Goal: Complete application form: Complete application form

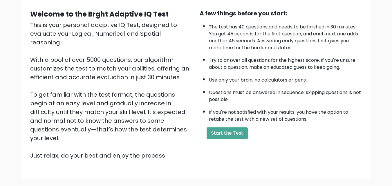
scroll to position [80, 0]
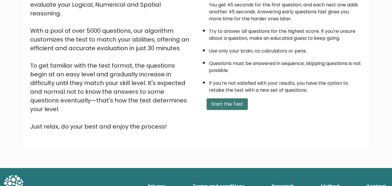
click at [228, 104] on button "Start the Test" at bounding box center [227, 104] width 41 height 12
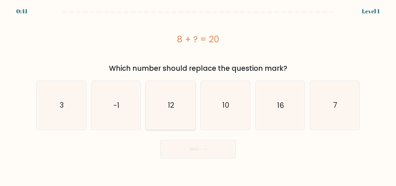
click at [182, 107] on icon "12" at bounding box center [171, 105] width 48 height 48
click at [198, 95] on input "c. 12" at bounding box center [198, 93] width 0 height 1
radio input "true"
click at [209, 146] on button "Next" at bounding box center [197, 149] width 75 height 19
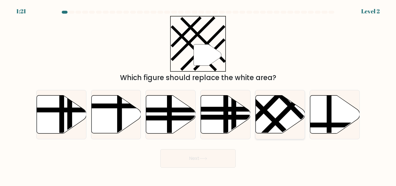
click at [276, 120] on line at bounding box center [284, 113] width 54 height 55
click at [199, 95] on input "e." at bounding box center [198, 93] width 0 height 1
radio input "true"
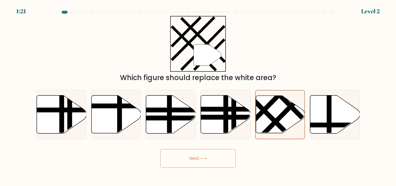
click at [205, 159] on icon at bounding box center [204, 158] width 8 height 3
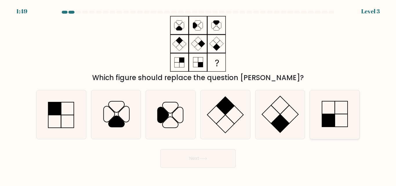
click at [327, 115] on rect at bounding box center [328, 120] width 13 height 13
click at [199, 95] on input "f." at bounding box center [198, 93] width 0 height 1
radio input "true"
click at [182, 164] on button "Next" at bounding box center [197, 158] width 75 height 19
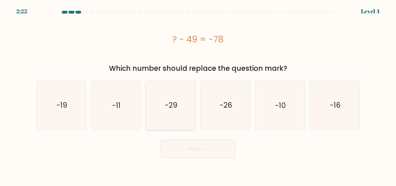
click at [174, 98] on icon "-29" at bounding box center [171, 105] width 48 height 48
click at [198, 95] on input "c. -29" at bounding box center [198, 93] width 0 height 1
radio input "true"
click at [194, 154] on button "Next" at bounding box center [197, 149] width 75 height 19
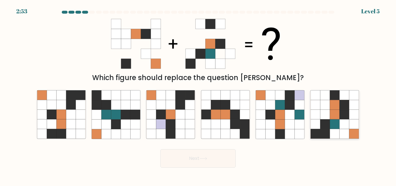
click at [336, 122] on icon at bounding box center [335, 125] width 10 height 10
click at [199, 95] on input "f." at bounding box center [198, 93] width 0 height 1
radio input "true"
click at [198, 151] on button "Next" at bounding box center [197, 158] width 75 height 19
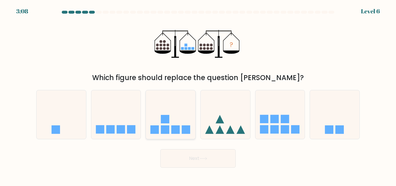
drag, startPoint x: 114, startPoint y: 133, endPoint x: 165, endPoint y: 138, distance: 51.1
click at [116, 133] on icon at bounding box center [116, 114] width 50 height 41
click at [198, 95] on input "b." at bounding box center [198, 93] width 0 height 1
radio input "true"
click at [197, 152] on button "Next" at bounding box center [197, 158] width 75 height 19
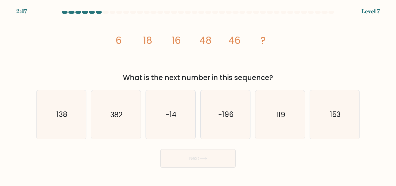
drag, startPoint x: 76, startPoint y: 120, endPoint x: 183, endPoint y: 157, distance: 112.8
click at [80, 122] on icon "138" at bounding box center [61, 114] width 48 height 48
click at [198, 95] on input "a. 138" at bounding box center [198, 93] width 0 height 1
radio input "true"
click at [191, 159] on button "Next" at bounding box center [197, 158] width 75 height 19
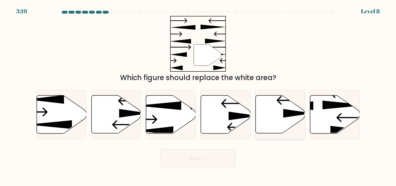
click at [279, 116] on icon at bounding box center [281, 114] width 50 height 38
click at [199, 95] on input "e." at bounding box center [198, 93] width 0 height 1
radio input "true"
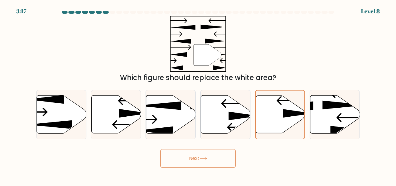
click at [221, 156] on button "Next" at bounding box center [197, 158] width 75 height 19
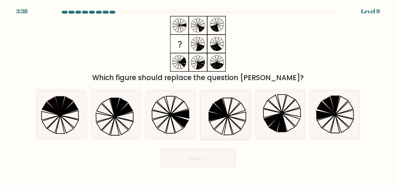
click at [227, 121] on icon at bounding box center [228, 126] width 8 height 18
click at [199, 95] on input "d." at bounding box center [198, 93] width 0 height 1
radio input "true"
click at [207, 159] on icon at bounding box center [204, 158] width 8 height 3
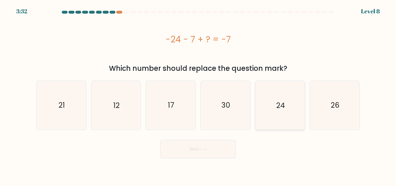
click at [286, 111] on icon "24" at bounding box center [280, 105] width 48 height 48
click at [199, 95] on input "e. 24" at bounding box center [198, 93] width 0 height 1
radio input "true"
click at [202, 143] on button "Next" at bounding box center [197, 149] width 75 height 19
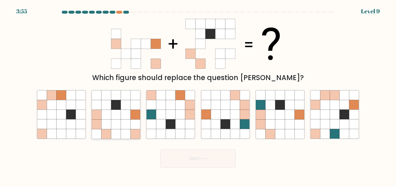
click at [100, 127] on icon at bounding box center [97, 125] width 10 height 10
click at [198, 95] on input "b." at bounding box center [198, 93] width 0 height 1
radio input "true"
click at [169, 151] on button "Next" at bounding box center [197, 158] width 75 height 19
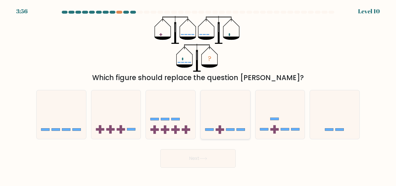
click at [223, 131] on rect at bounding box center [220, 129] width 8 height 3
click at [199, 95] on input "d." at bounding box center [198, 93] width 0 height 1
radio input "true"
click at [209, 164] on button "Next" at bounding box center [197, 158] width 75 height 19
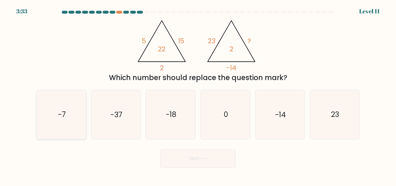
click at [56, 111] on icon "-7" at bounding box center [61, 114] width 48 height 48
click at [198, 95] on input "a. -7" at bounding box center [198, 93] width 0 height 1
radio input "true"
click at [163, 158] on button "Next" at bounding box center [197, 158] width 75 height 19
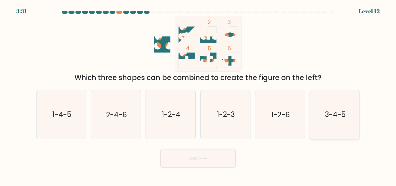
click at [339, 115] on text "3-4-5" at bounding box center [335, 115] width 21 height 10
click at [199, 95] on input "f. 3-4-5" at bounding box center [198, 93] width 0 height 1
radio input "true"
click at [195, 163] on button "Next" at bounding box center [197, 158] width 75 height 19
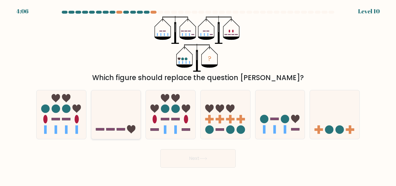
click at [133, 108] on icon at bounding box center [116, 114] width 50 height 41
click at [198, 95] on input "b." at bounding box center [198, 93] width 0 height 1
radio input "true"
click at [183, 157] on button "Next" at bounding box center [197, 158] width 75 height 19
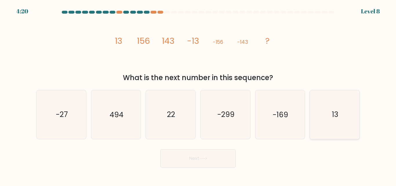
click at [333, 110] on text "13" at bounding box center [335, 115] width 6 height 10
click at [199, 95] on input "f. 13" at bounding box center [198, 93] width 0 height 1
radio input "true"
click at [221, 159] on button "Next" at bounding box center [197, 158] width 75 height 19
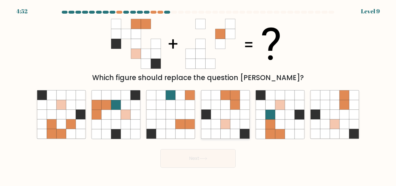
click at [225, 118] on icon at bounding box center [226, 115] width 10 height 10
click at [199, 95] on input "d." at bounding box center [198, 93] width 0 height 1
radio input "true"
click at [211, 155] on button "Next" at bounding box center [197, 158] width 75 height 19
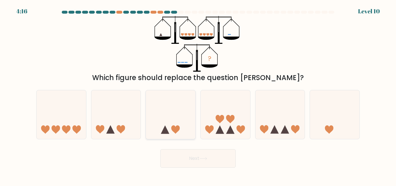
click at [176, 137] on div at bounding box center [171, 114] width 50 height 49
click at [198, 95] on input "c." at bounding box center [198, 93] width 0 height 1
radio input "true"
click at [195, 158] on button "Next" at bounding box center [197, 158] width 75 height 19
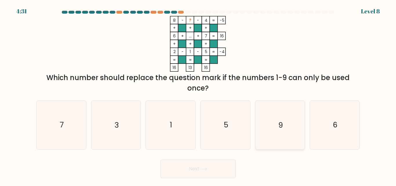
click at [283, 134] on icon "9" at bounding box center [280, 125] width 48 height 48
click at [199, 95] on input "e. 9" at bounding box center [198, 93] width 0 height 1
radio input "true"
click at [217, 166] on button "Next" at bounding box center [197, 169] width 75 height 19
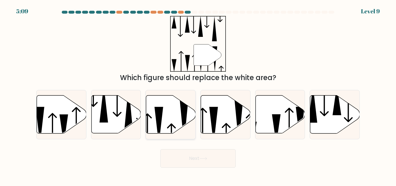
click at [175, 112] on icon at bounding box center [171, 114] width 50 height 38
click at [198, 95] on input "c." at bounding box center [198, 93] width 0 height 1
radio input "true"
click at [193, 158] on button "Next" at bounding box center [197, 158] width 75 height 19
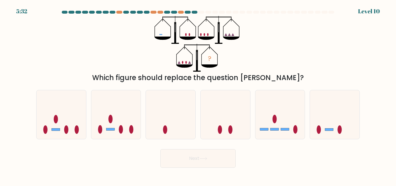
drag, startPoint x: 123, startPoint y: 121, endPoint x: 137, endPoint y: 142, distance: 25.0
click at [123, 121] on icon at bounding box center [116, 114] width 50 height 41
click at [198, 95] on input "b." at bounding box center [198, 93] width 0 height 1
radio input "true"
click at [189, 169] on body "5:31 Level 10" at bounding box center [198, 93] width 396 height 186
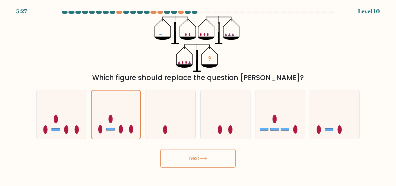
click at [191, 163] on button "Next" at bounding box center [197, 158] width 75 height 19
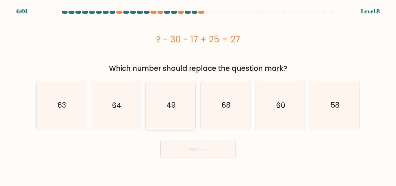
click at [172, 109] on text "49" at bounding box center [171, 105] width 9 height 10
click at [198, 95] on input "c. 49" at bounding box center [198, 93] width 0 height 1
radio input "true"
click at [191, 146] on button "Next" at bounding box center [197, 149] width 75 height 19
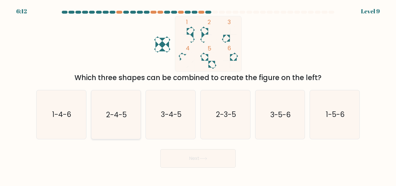
drag, startPoint x: 129, startPoint y: 124, endPoint x: 201, endPoint y: 148, distance: 76.0
click at [131, 125] on icon "2-4-5" at bounding box center [116, 114] width 48 height 48
click at [198, 95] on input "b. 2-4-5" at bounding box center [198, 93] width 0 height 1
radio input "true"
click at [216, 157] on button "Next" at bounding box center [197, 158] width 75 height 19
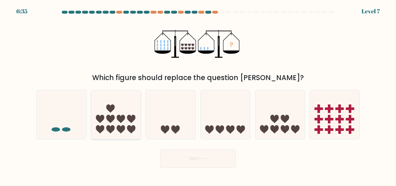
click at [93, 122] on icon at bounding box center [116, 114] width 50 height 41
click at [198, 95] on input "b." at bounding box center [198, 93] width 0 height 1
radio input "true"
click at [79, 121] on icon at bounding box center [62, 114] width 50 height 41
click at [198, 95] on input "a." at bounding box center [198, 93] width 0 height 1
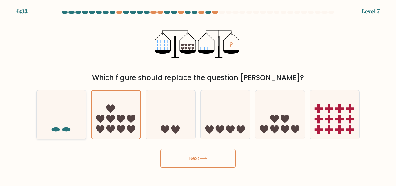
radio input "true"
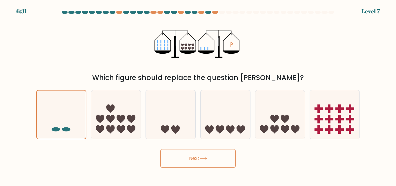
click at [180, 155] on button "Next" at bounding box center [197, 158] width 75 height 19
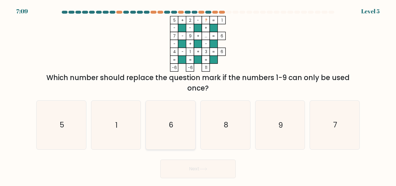
click at [169, 130] on icon "6" at bounding box center [171, 125] width 48 height 48
click at [198, 95] on input "c. 6" at bounding box center [198, 93] width 0 height 1
radio input "true"
click at [198, 168] on button "Next" at bounding box center [197, 169] width 75 height 19
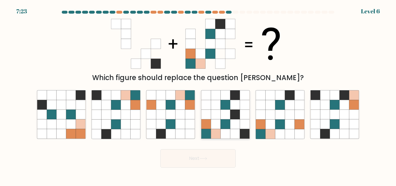
click at [221, 116] on icon at bounding box center [226, 115] width 10 height 10
click at [199, 95] on input "d." at bounding box center [198, 93] width 0 height 1
radio input "true"
click at [215, 160] on button "Next" at bounding box center [197, 158] width 75 height 19
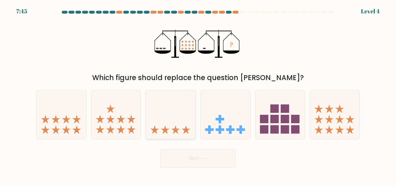
click at [151, 129] on icon at bounding box center [155, 129] width 8 height 8
click at [198, 95] on input "c." at bounding box center [198, 93] width 0 height 1
radio input "true"
click at [182, 159] on button "Next" at bounding box center [197, 158] width 75 height 19
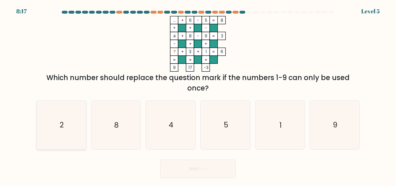
click at [74, 129] on icon "2" at bounding box center [61, 125] width 48 height 48
click at [198, 95] on input "a. 2" at bounding box center [198, 93] width 0 height 1
radio input "true"
click at [193, 168] on button "Next" at bounding box center [197, 169] width 75 height 19
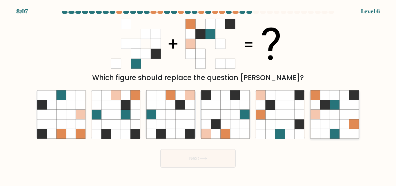
click at [331, 130] on icon at bounding box center [335, 134] width 10 height 10
click at [199, 95] on input "f." at bounding box center [198, 93] width 0 height 1
radio input "true"
click at [216, 153] on button "Next" at bounding box center [197, 158] width 75 height 19
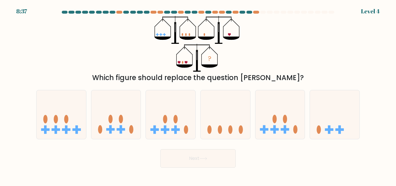
drag, startPoint x: 331, startPoint y: 126, endPoint x: 307, endPoint y: 143, distance: 29.0
click at [330, 126] on icon at bounding box center [335, 114] width 50 height 41
click at [199, 95] on input "f." at bounding box center [198, 93] width 0 height 1
radio input "true"
click at [216, 159] on button "Next" at bounding box center [197, 158] width 75 height 19
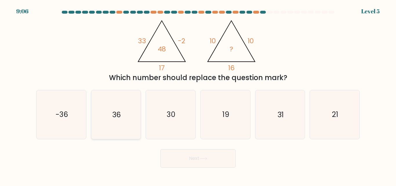
click at [95, 104] on icon "36" at bounding box center [116, 114] width 48 height 48
click at [198, 95] on input "b. 36" at bounding box center [198, 93] width 0 height 1
radio input "true"
click at [226, 158] on button "Next" at bounding box center [197, 158] width 75 height 19
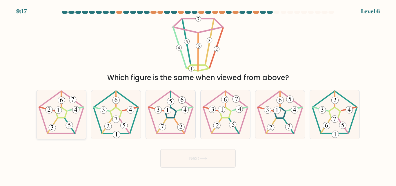
click at [50, 109] on 551 at bounding box center [49, 110] width 7 height 7
click at [198, 95] on input "a." at bounding box center [198, 93] width 0 height 1
radio input "true"
click at [208, 161] on button "Next" at bounding box center [197, 158] width 75 height 19
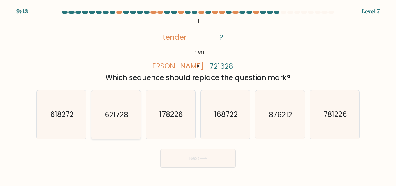
click at [132, 116] on icon "621728" at bounding box center [116, 114] width 48 height 48
click at [198, 95] on input "b. 621728" at bounding box center [198, 93] width 0 height 1
radio input "true"
click at [223, 157] on button "Next" at bounding box center [197, 158] width 75 height 19
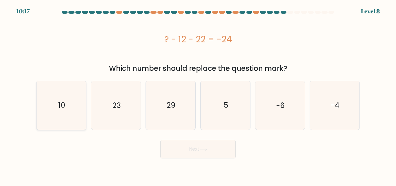
click at [60, 107] on text "10" at bounding box center [61, 105] width 7 height 10
click at [198, 95] on input "a. 10" at bounding box center [198, 93] width 0 height 1
radio input "true"
click at [210, 147] on button "Next" at bounding box center [197, 149] width 75 height 19
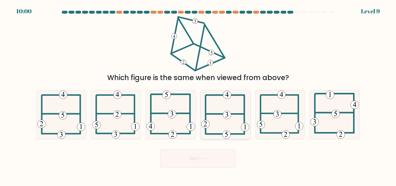
click at [227, 113] on 352 at bounding box center [227, 115] width 8 height 8
click at [199, 95] on input "d." at bounding box center [198, 93] width 0 height 1
radio input "true"
click at [279, 112] on 594 at bounding box center [278, 115] width 8 height 8
click at [199, 95] on input "e." at bounding box center [198, 93] width 0 height 1
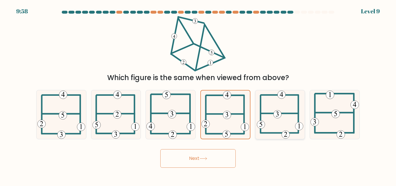
radio input "true"
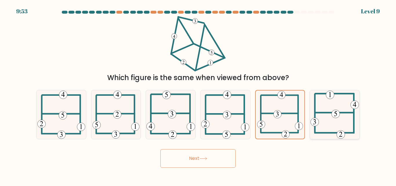
click at [340, 111] on icon at bounding box center [335, 114] width 48 height 48
click at [199, 95] on input "f." at bounding box center [198, 93] width 0 height 1
radio input "true"
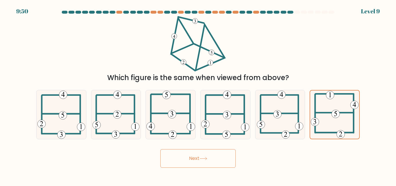
click at [216, 158] on button "Next" at bounding box center [197, 158] width 75 height 19
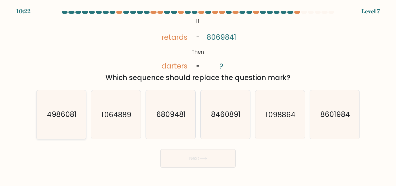
click at [62, 124] on icon "4986081" at bounding box center [61, 114] width 48 height 48
click at [198, 95] on input "a. 4986081" at bounding box center [198, 93] width 0 height 1
radio input "true"
click at [207, 161] on button "Next" at bounding box center [197, 158] width 75 height 19
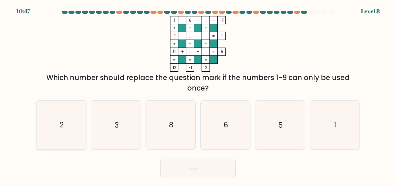
drag, startPoint x: 74, startPoint y: 133, endPoint x: 79, endPoint y: 133, distance: 4.4
click at [75, 133] on icon "2" at bounding box center [61, 125] width 48 height 48
click at [198, 95] on input "a. 2" at bounding box center [198, 93] width 0 height 1
radio input "true"
click at [206, 165] on button "Next" at bounding box center [197, 169] width 75 height 19
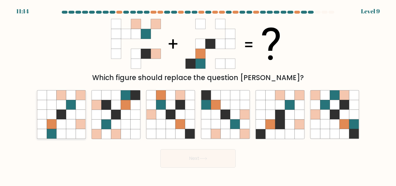
click at [60, 124] on icon at bounding box center [62, 125] width 10 height 10
click at [198, 95] on input "a." at bounding box center [198, 93] width 0 height 1
radio input "true"
click at [196, 157] on button "Next" at bounding box center [197, 158] width 75 height 19
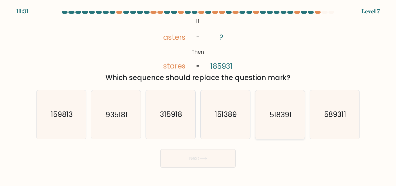
drag, startPoint x: 265, startPoint y: 107, endPoint x: 264, endPoint y: 113, distance: 5.7
click at [266, 108] on icon "518391" at bounding box center [280, 114] width 48 height 48
click at [199, 95] on input "e. 518391" at bounding box center [198, 93] width 0 height 1
radio input "true"
click at [217, 163] on button "Next" at bounding box center [197, 158] width 75 height 19
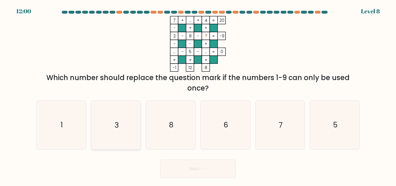
click at [109, 130] on icon "3" at bounding box center [116, 125] width 48 height 48
click at [198, 95] on input "b. 3" at bounding box center [198, 93] width 0 height 1
radio input "true"
click at [201, 165] on button "Next" at bounding box center [197, 169] width 75 height 19
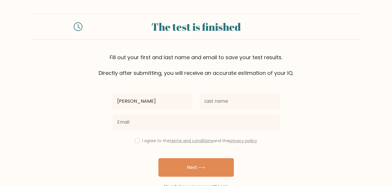
type input "Kai"
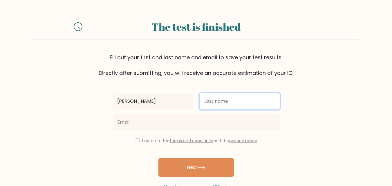
click at [210, 105] on input "text" at bounding box center [240, 101] width 80 height 16
type input "Leanne"
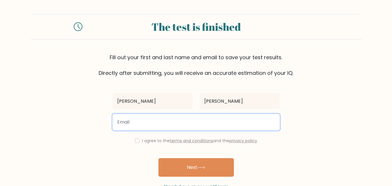
click at [199, 124] on input "email" at bounding box center [196, 122] width 167 height 16
type input "[EMAIL_ADDRESS][DOMAIN_NAME]"
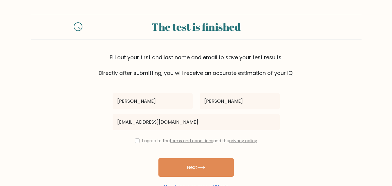
click at [175, 185] on link "Already have an account? Login" at bounding box center [195, 187] width 65 height 6
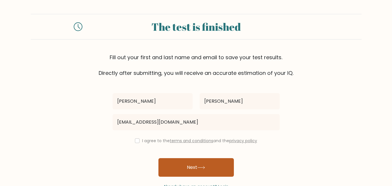
click at [184, 168] on button "Next" at bounding box center [195, 167] width 75 height 19
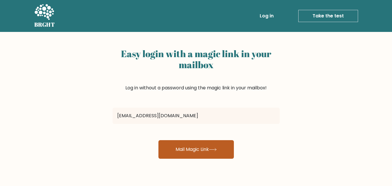
type input "[EMAIL_ADDRESS][DOMAIN_NAME]"
click at [224, 152] on button "Mail Magic Link" at bounding box center [195, 149] width 75 height 19
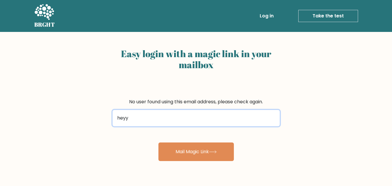
type input "heyy.Kailah@gmail.com"
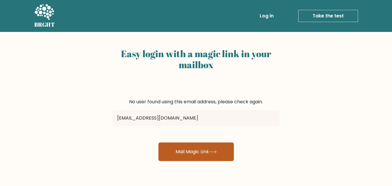
click at [195, 152] on button "Mail Magic Link" at bounding box center [195, 151] width 75 height 19
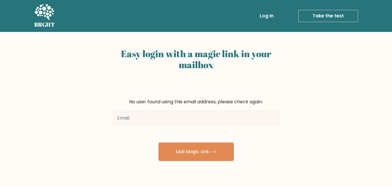
click at [267, 16] on link "Log in" at bounding box center [266, 16] width 19 height 12
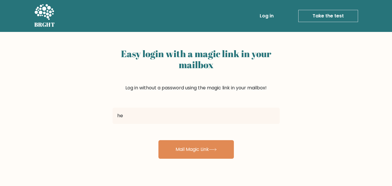
type input "[EMAIL_ADDRESS][DOMAIN_NAME]"
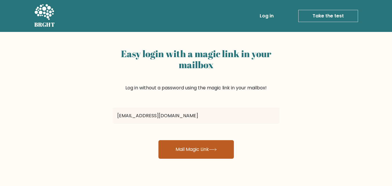
click at [177, 147] on button "Mail Magic Link" at bounding box center [195, 149] width 75 height 19
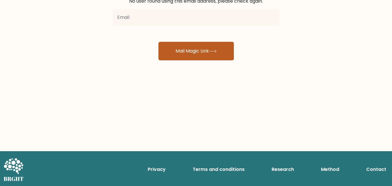
scroll to position [101, 0]
